Goal: Transaction & Acquisition: Purchase product/service

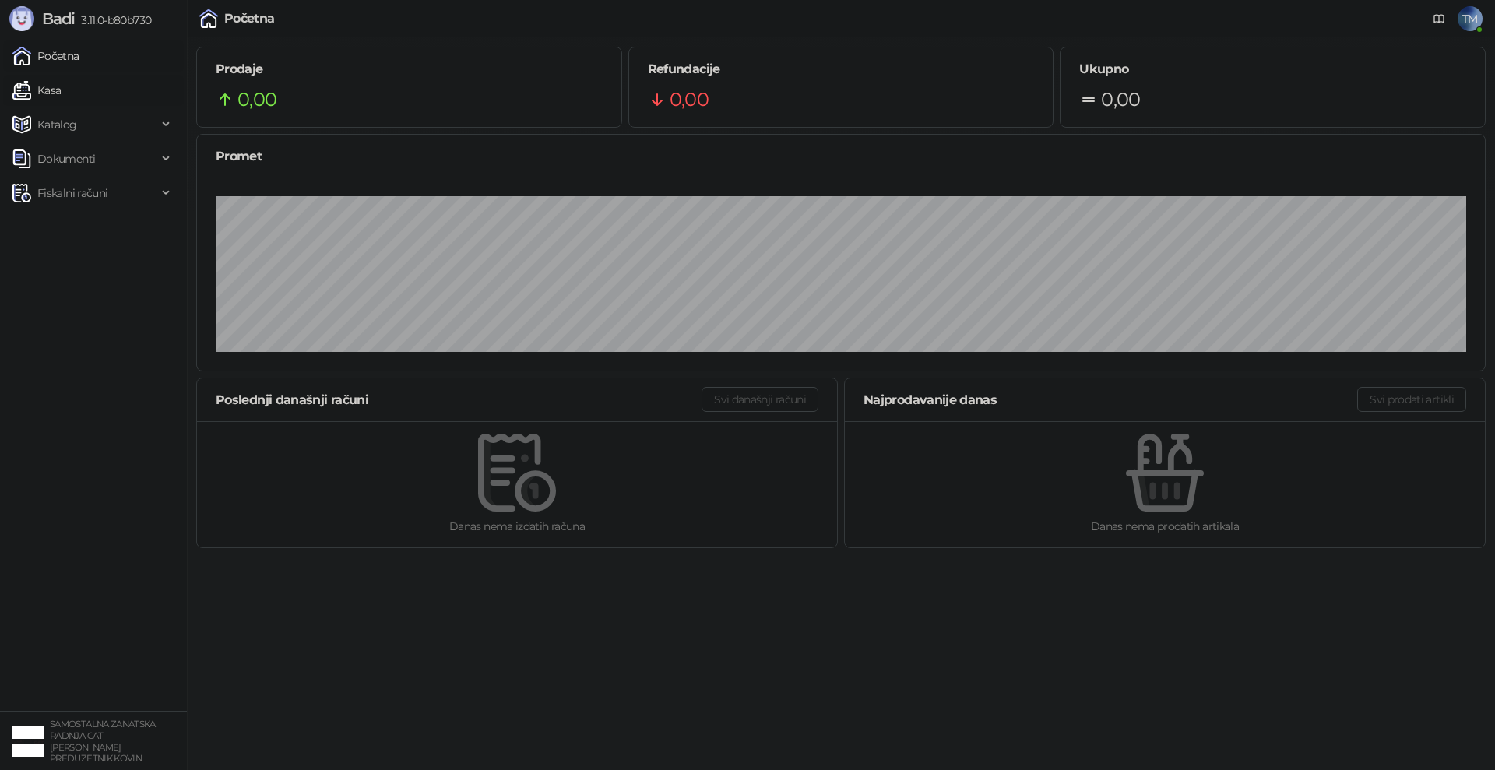
click at [55, 90] on link "Kasa" at bounding box center [36, 90] width 48 height 31
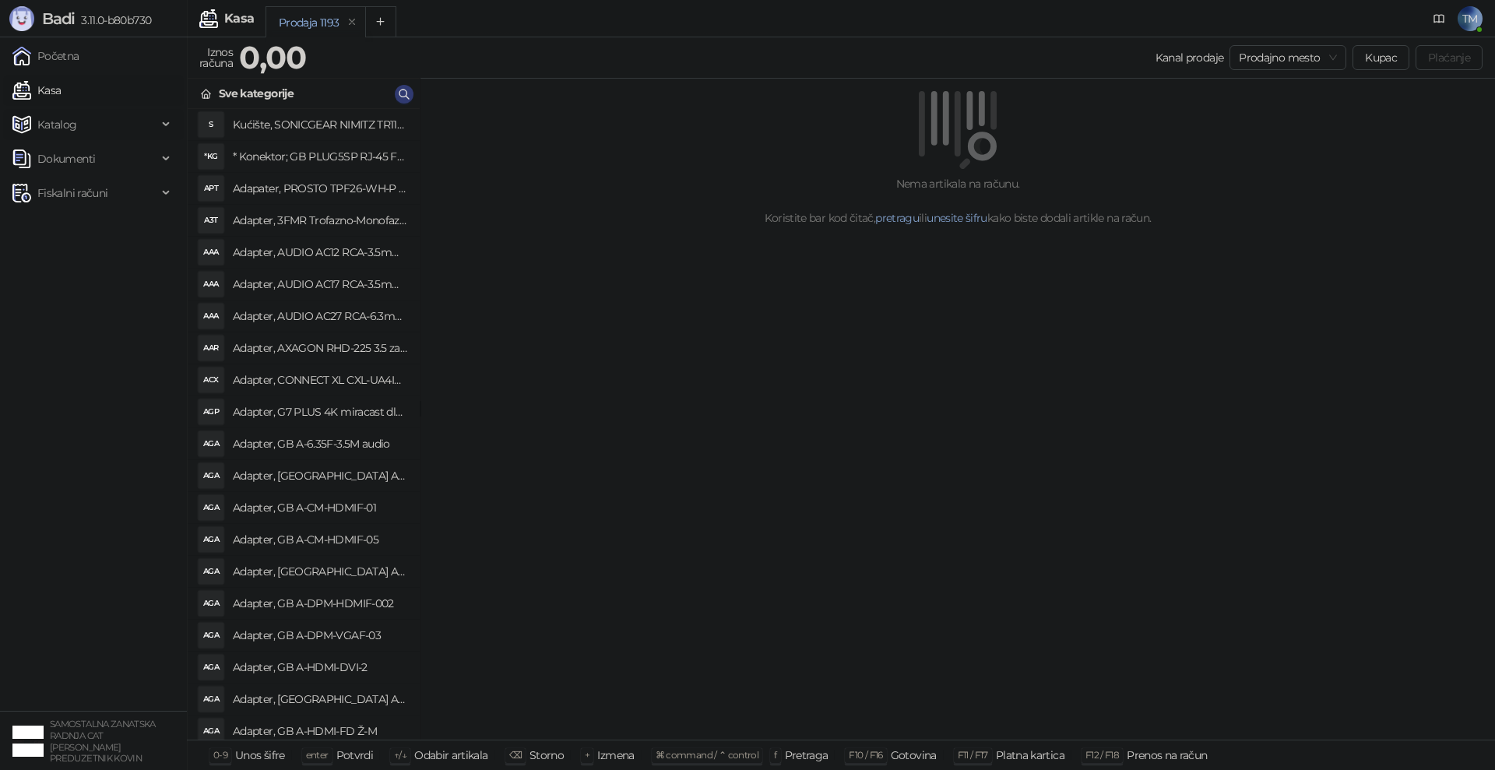
click at [61, 125] on span "Katalog" at bounding box center [57, 124] width 40 height 31
click at [68, 223] on link "Artikli" at bounding box center [46, 227] width 54 height 31
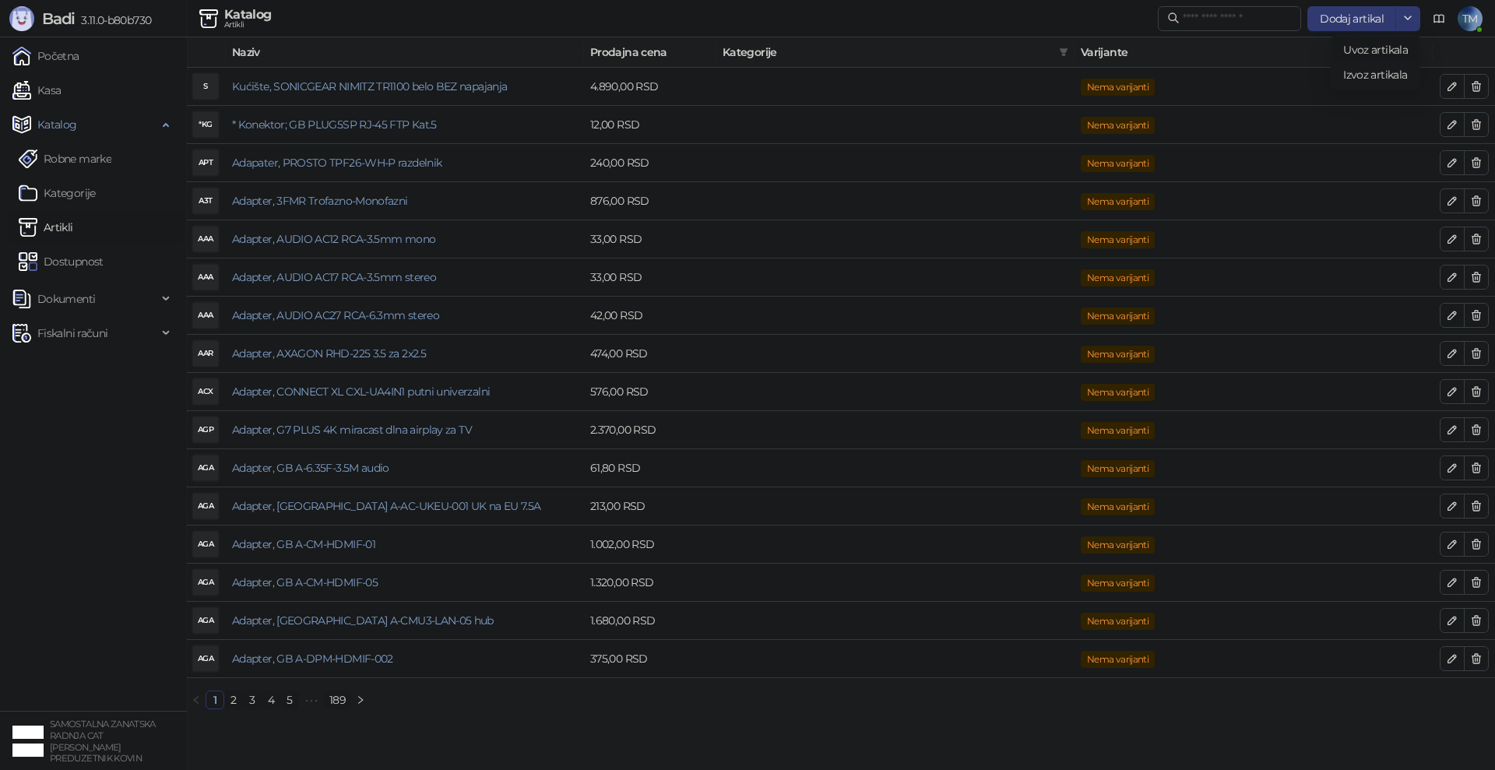
click at [1369, 47] on span "Uvoz artikala" at bounding box center [1375, 50] width 65 height 14
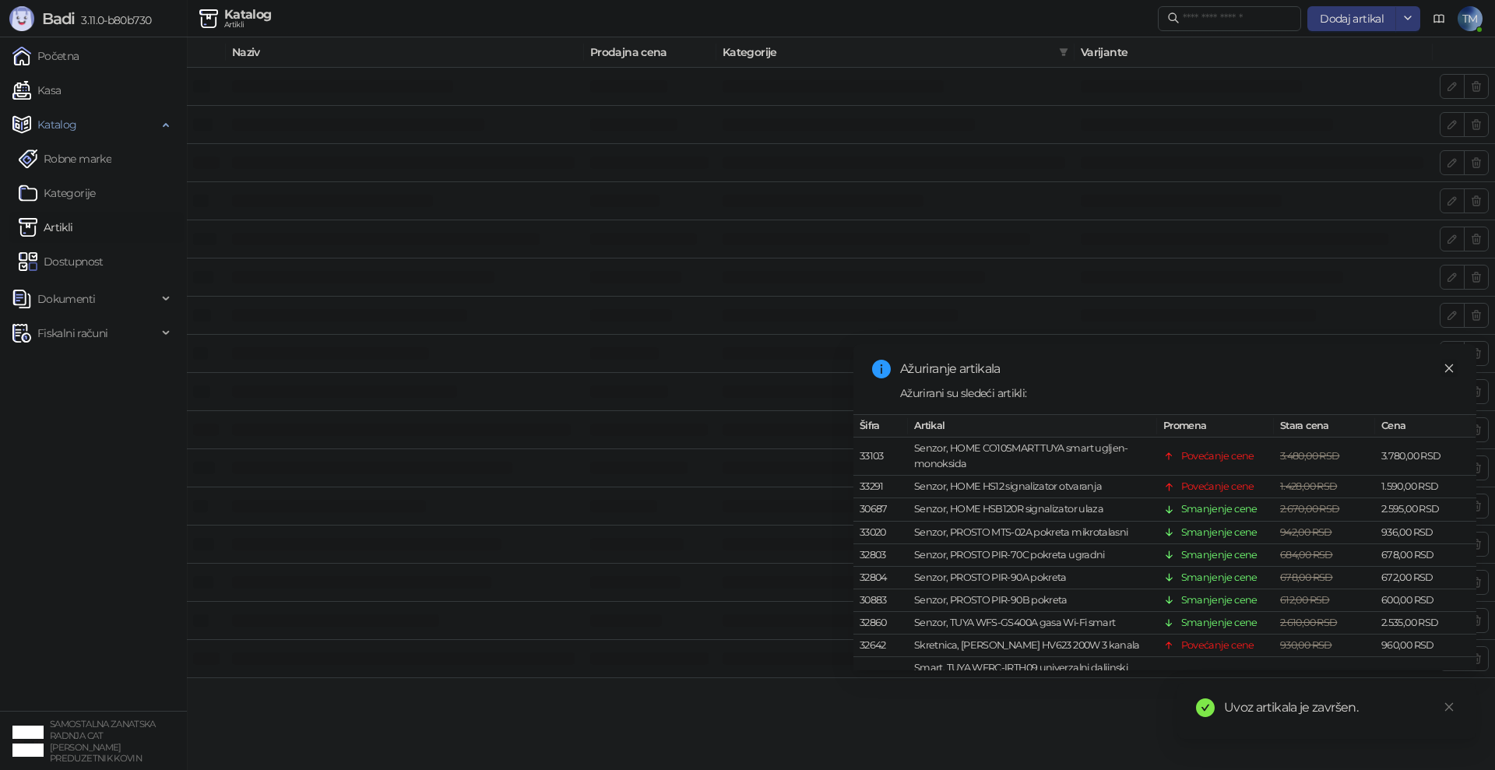
click at [1447, 367] on icon "close" at bounding box center [1449, 368] width 9 height 9
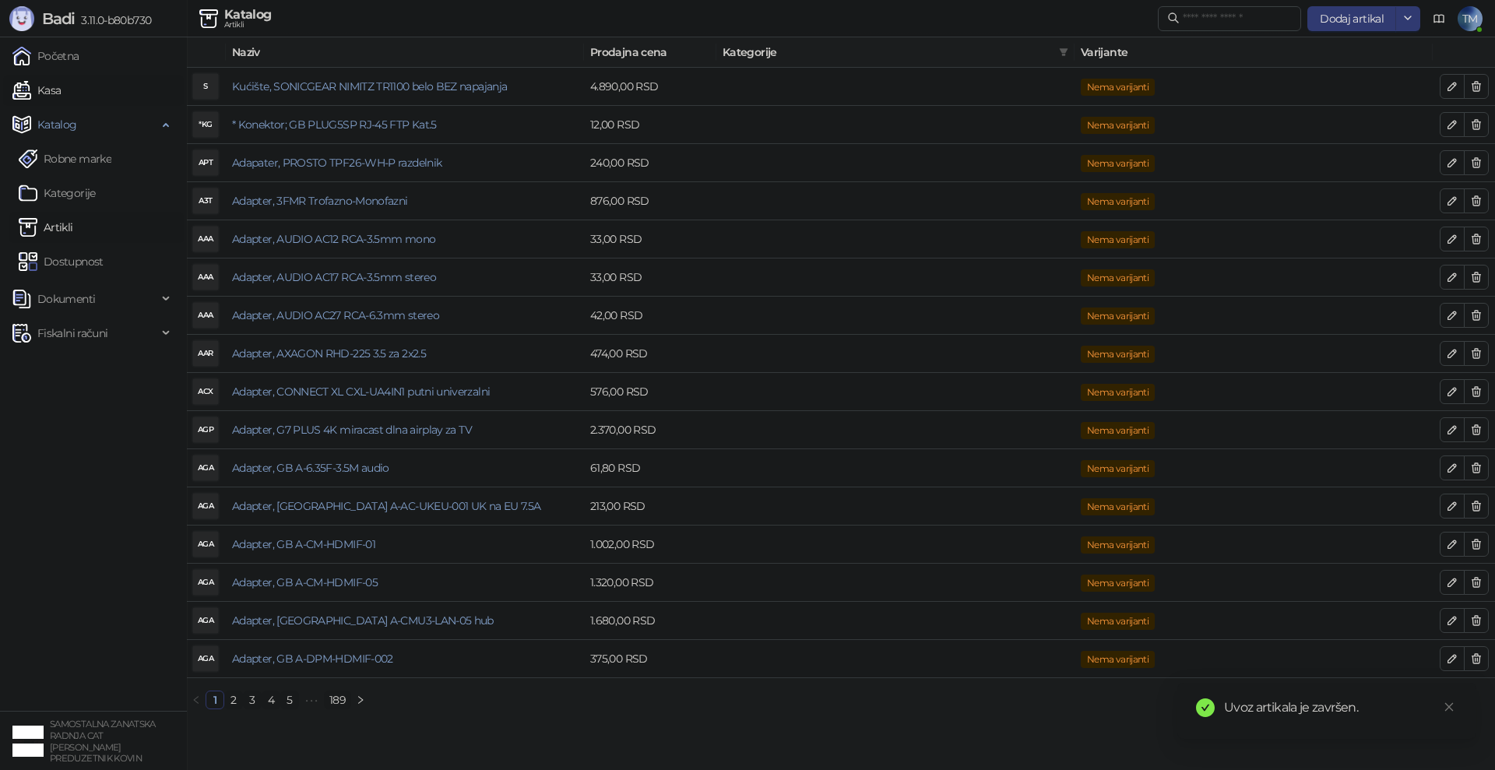
click at [40, 93] on link "Kasa" at bounding box center [36, 90] width 48 height 31
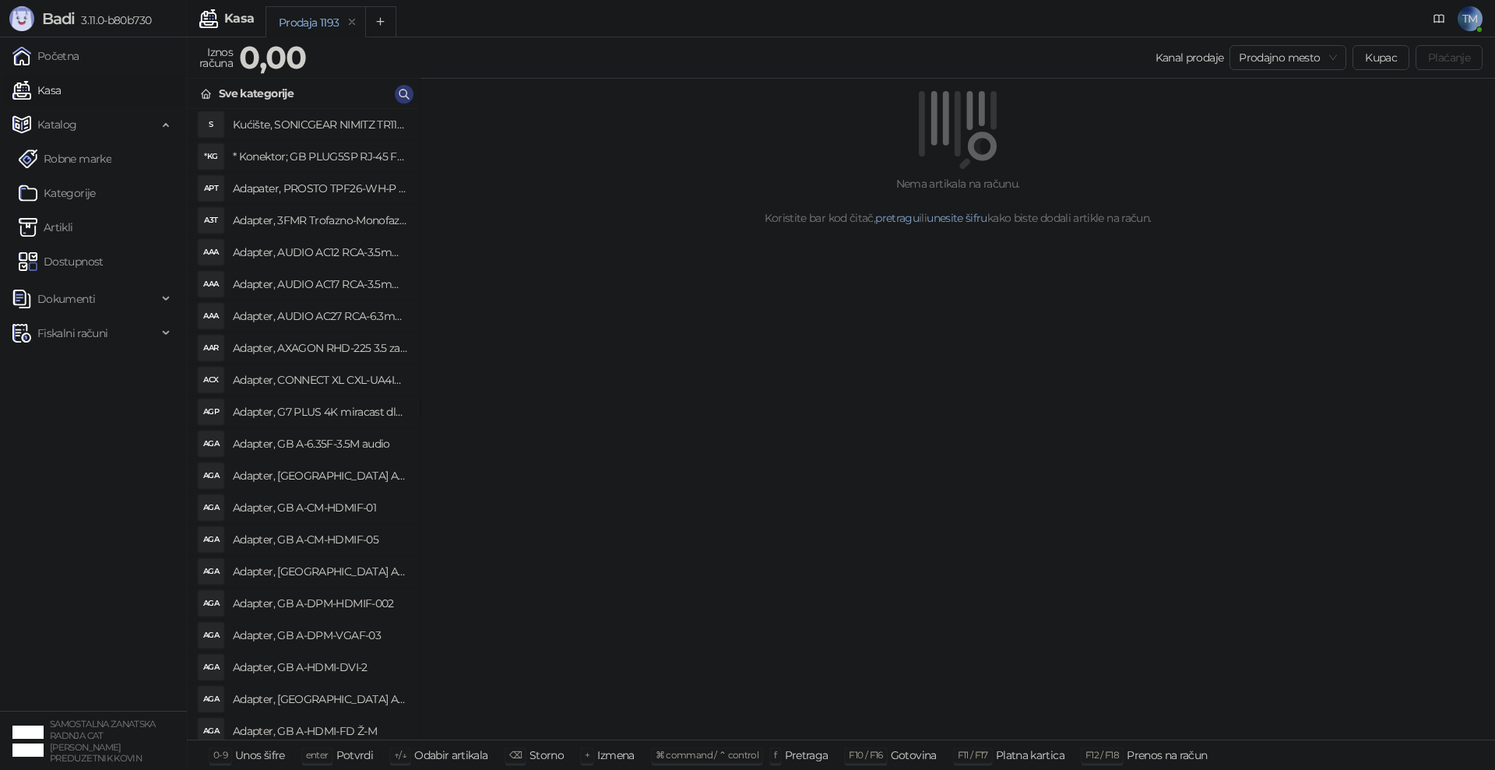
click at [684, 258] on div "Nema artikala na računu. Koristite bar kod čitač, pretragu ili unesite šifru ka…" at bounding box center [957, 410] width 1074 height 662
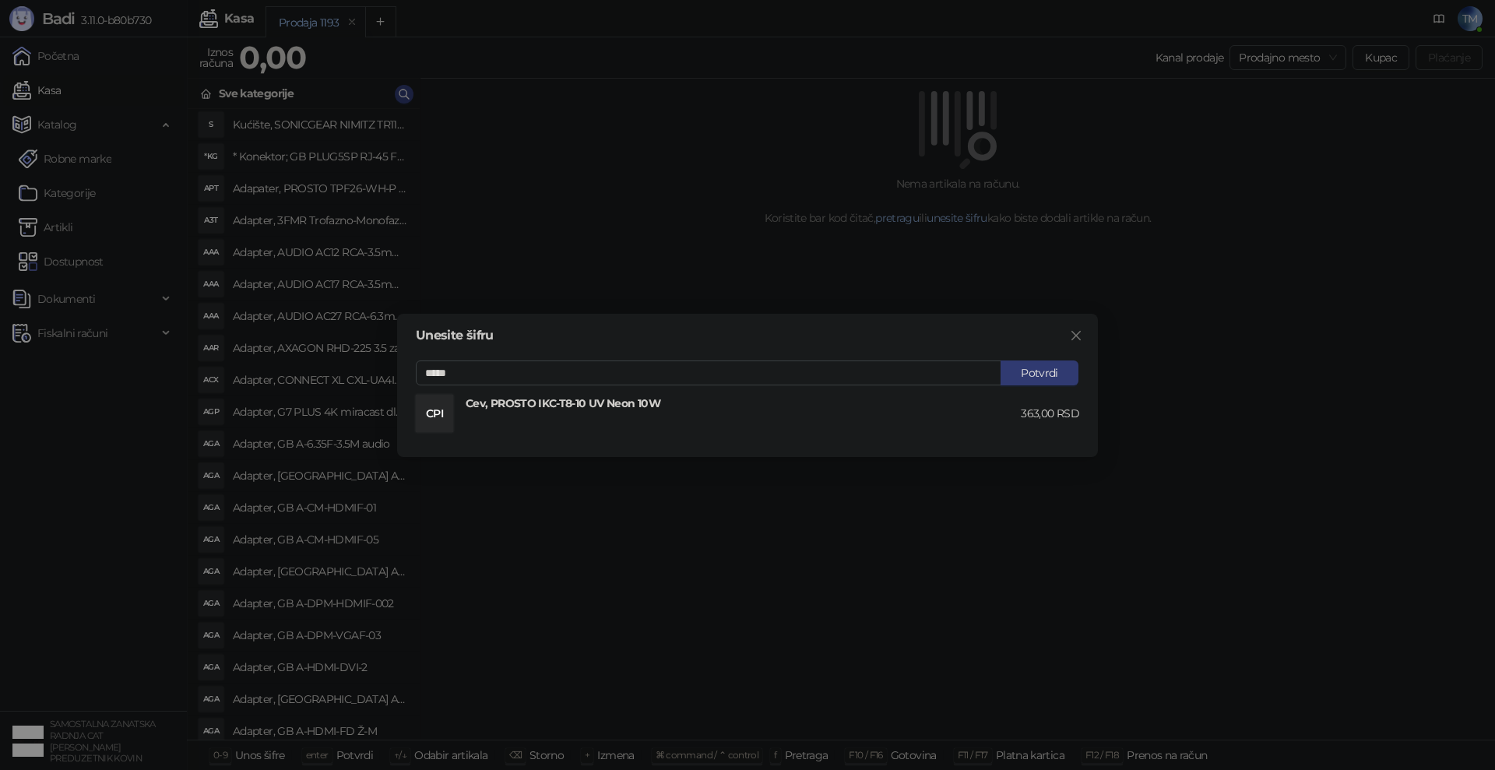
type input "*****"
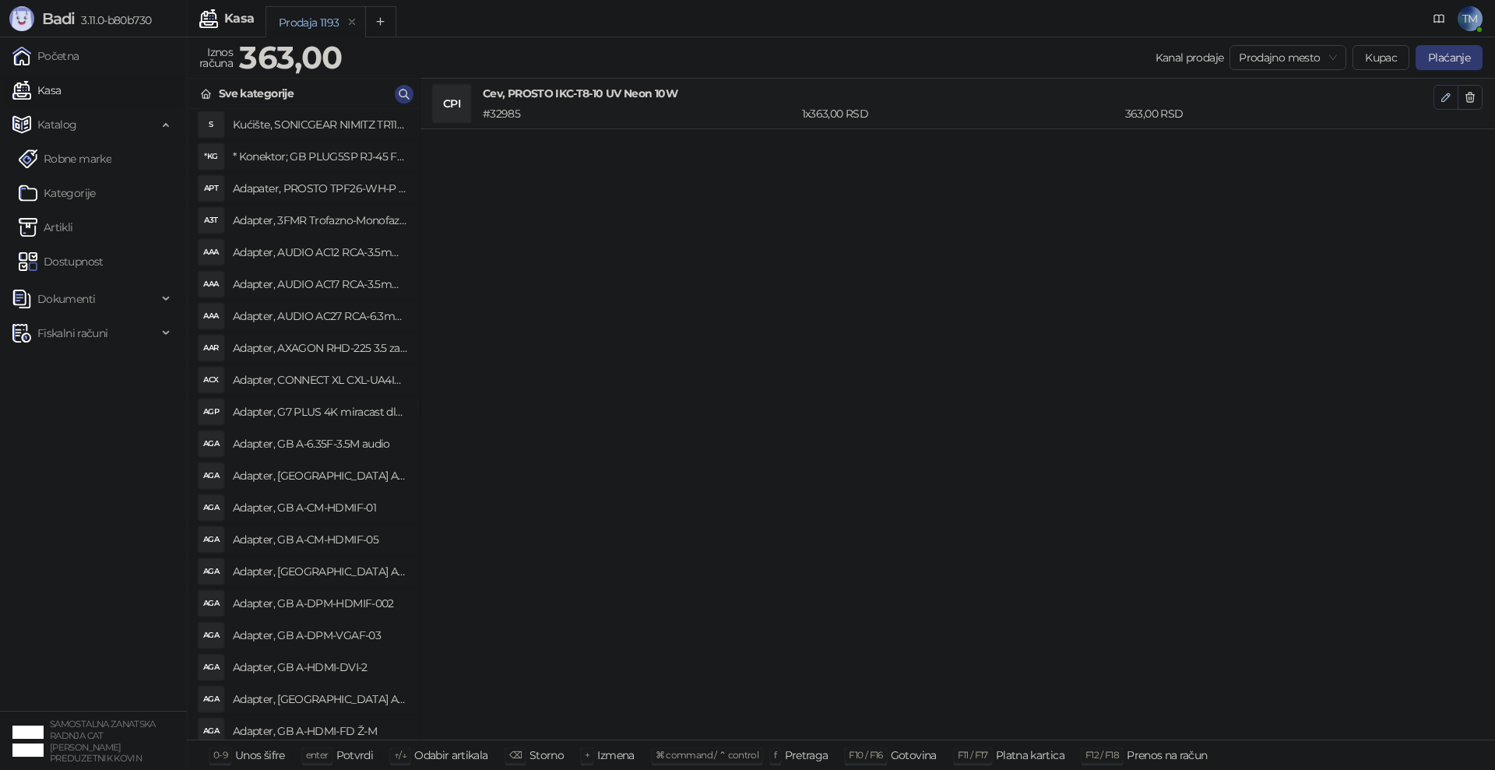
click at [1447, 97] on icon "button" at bounding box center [1445, 97] width 12 height 12
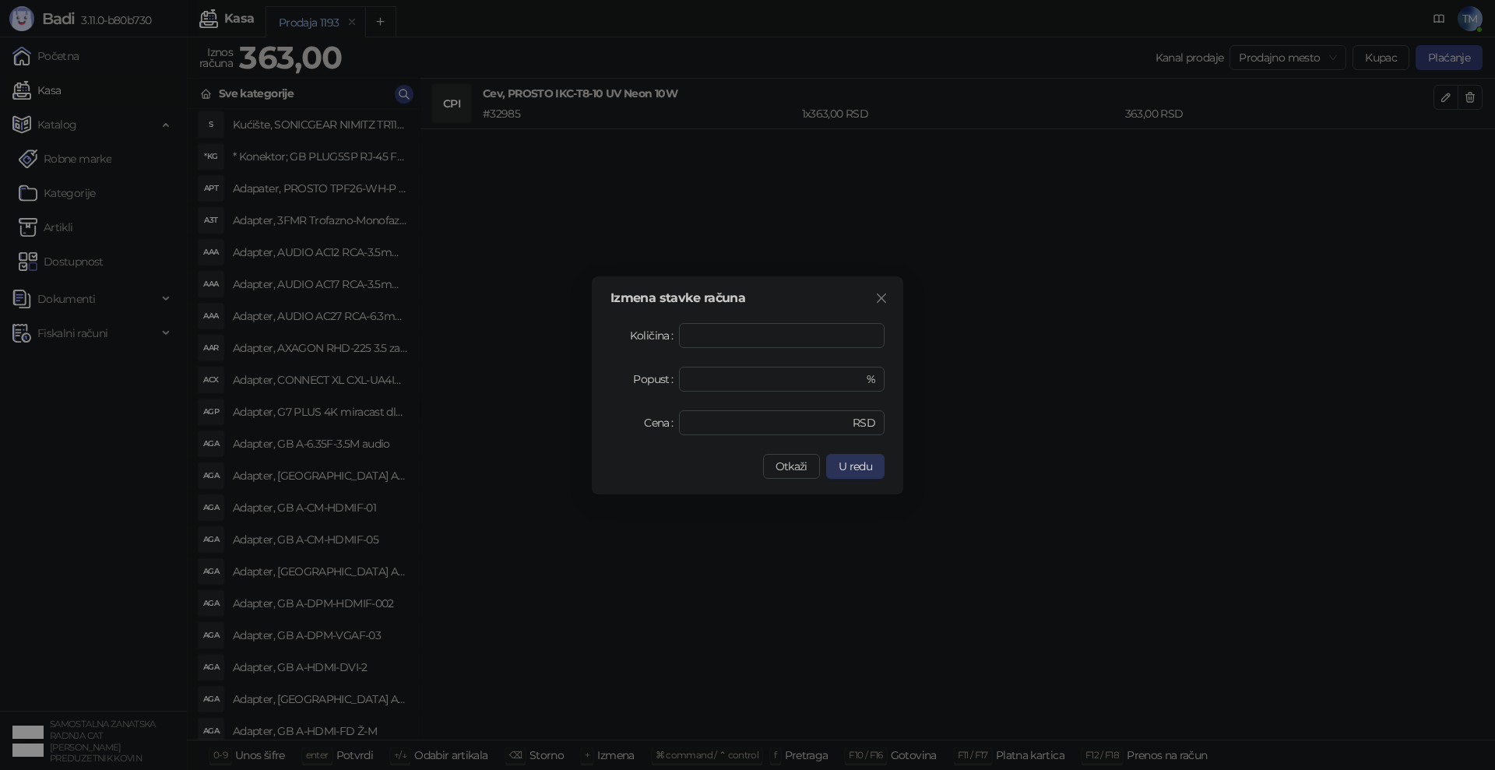
type input "*"
click at [844, 469] on span "U redu" at bounding box center [854, 466] width 33 height 14
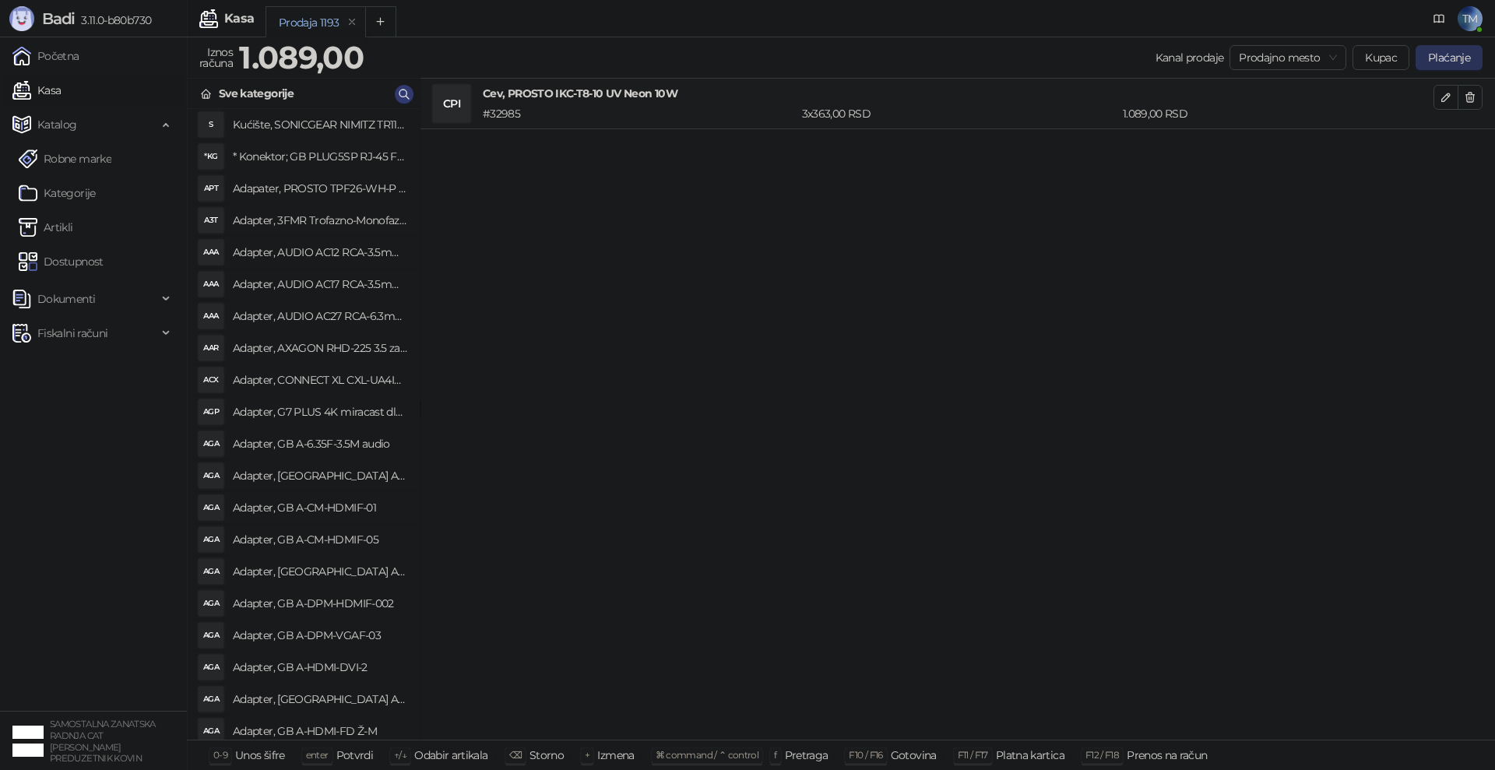
click at [1464, 47] on button "Plaćanje" at bounding box center [1448, 57] width 67 height 25
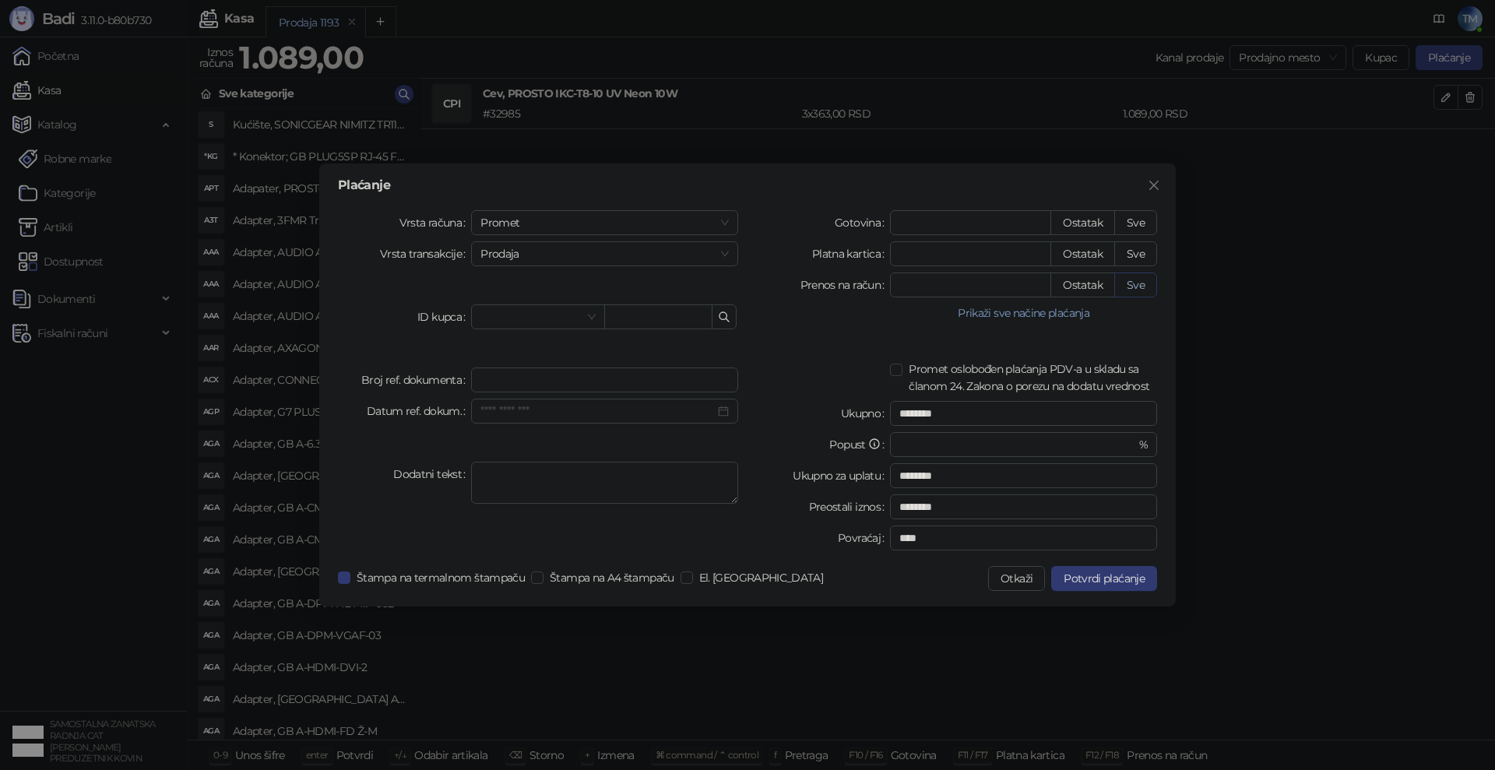
click at [1130, 279] on button "Sve" at bounding box center [1135, 284] width 43 height 25
type input "****"
click at [1085, 574] on span "Potvrdi plaćanje" at bounding box center [1103, 578] width 81 height 14
